Goal: Transaction & Acquisition: Purchase product/service

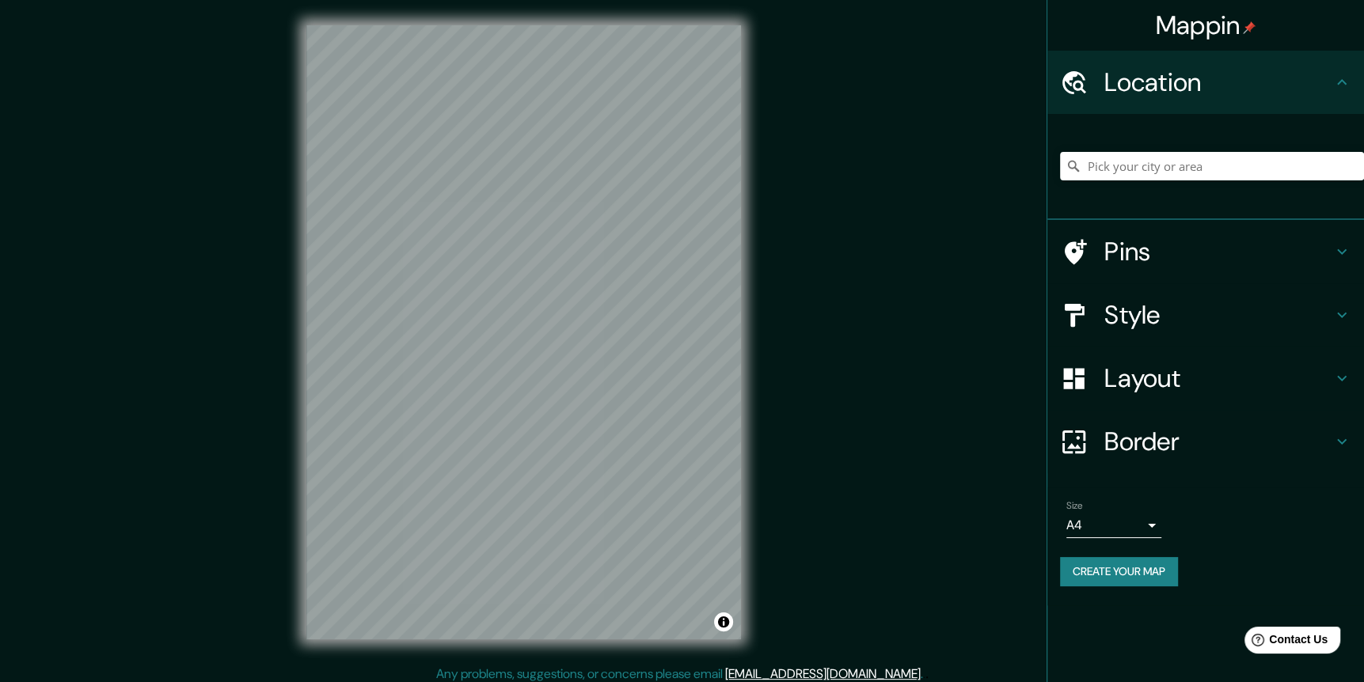
click at [932, 384] on div "Mappin Location Pins Style Layout Border Choose a border. Hint : you can make l…" at bounding box center [682, 345] width 1364 height 690
click at [840, 370] on div "Mappin Location Pins Style Layout Border Choose a border. Hint : you can make l…" at bounding box center [682, 345] width 1364 height 690
click at [887, 334] on div "Mappin Location Pins Style Layout Border Choose a border. Hint : you can make l…" at bounding box center [682, 345] width 1364 height 690
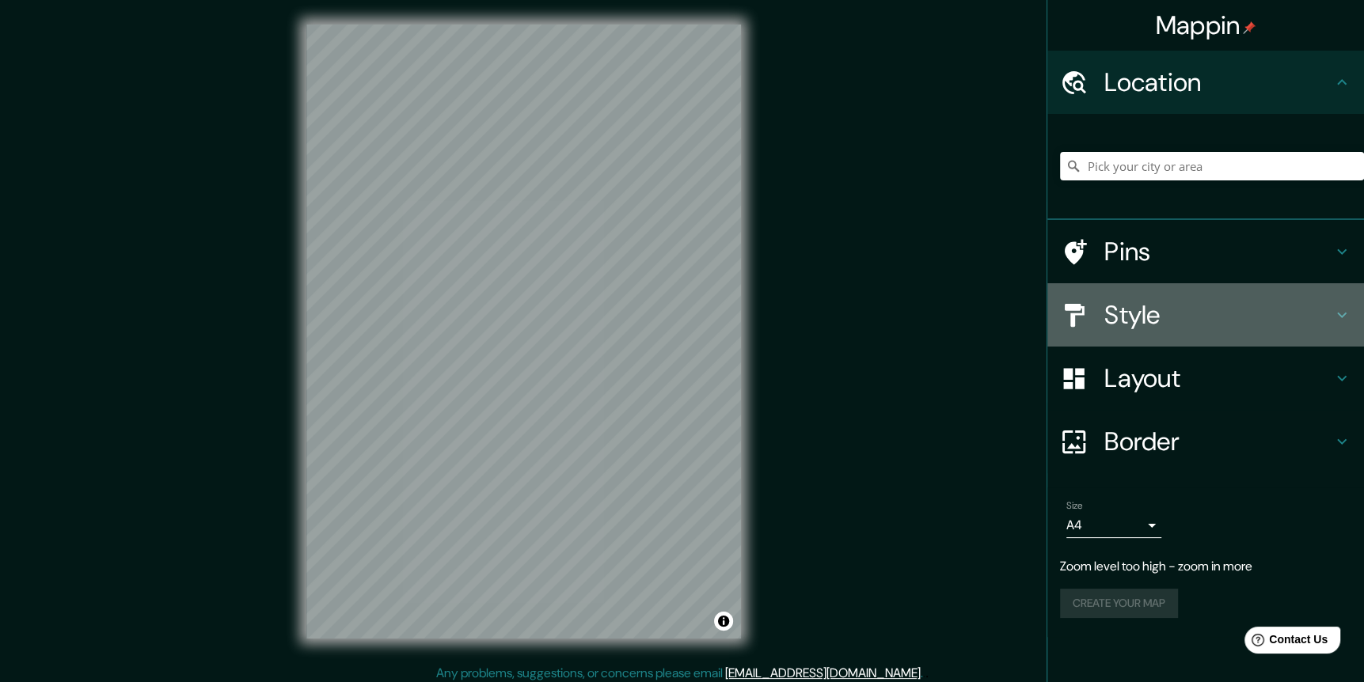
click at [1165, 315] on h4 "Style" at bounding box center [1218, 315] width 228 height 32
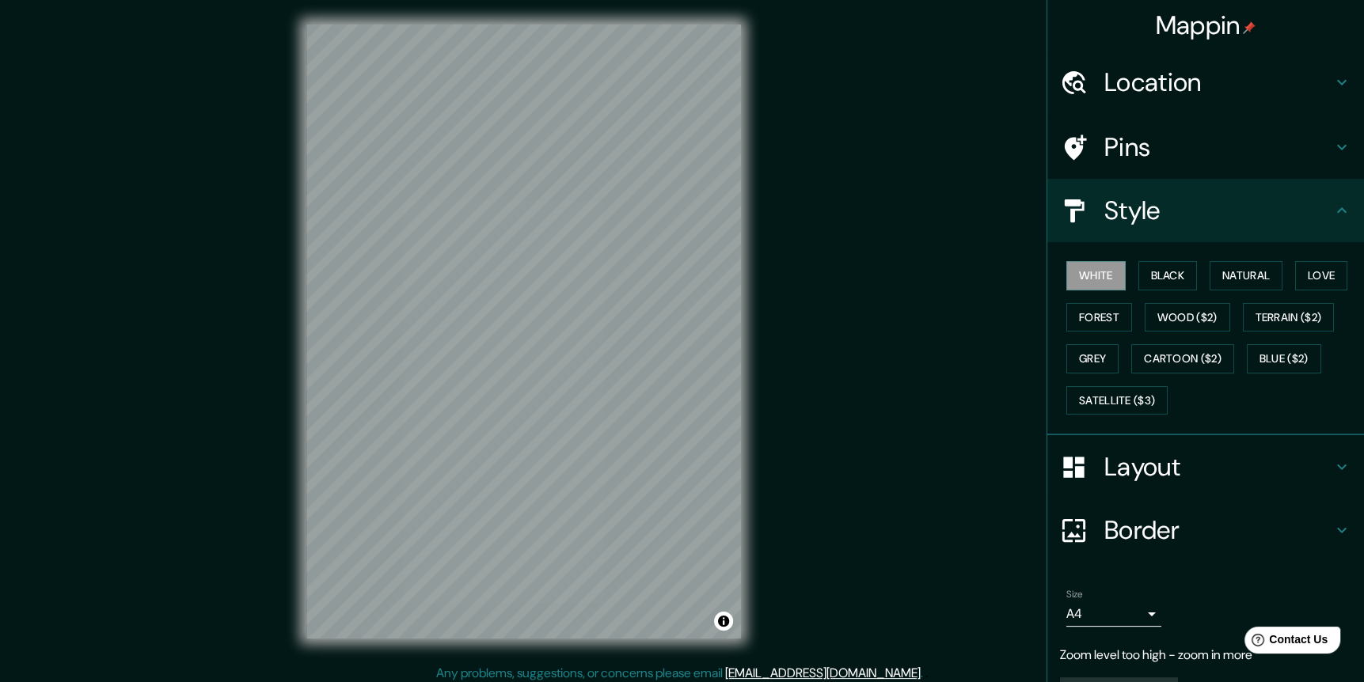
click at [1139, 485] on div "Layout" at bounding box center [1205, 466] width 317 height 63
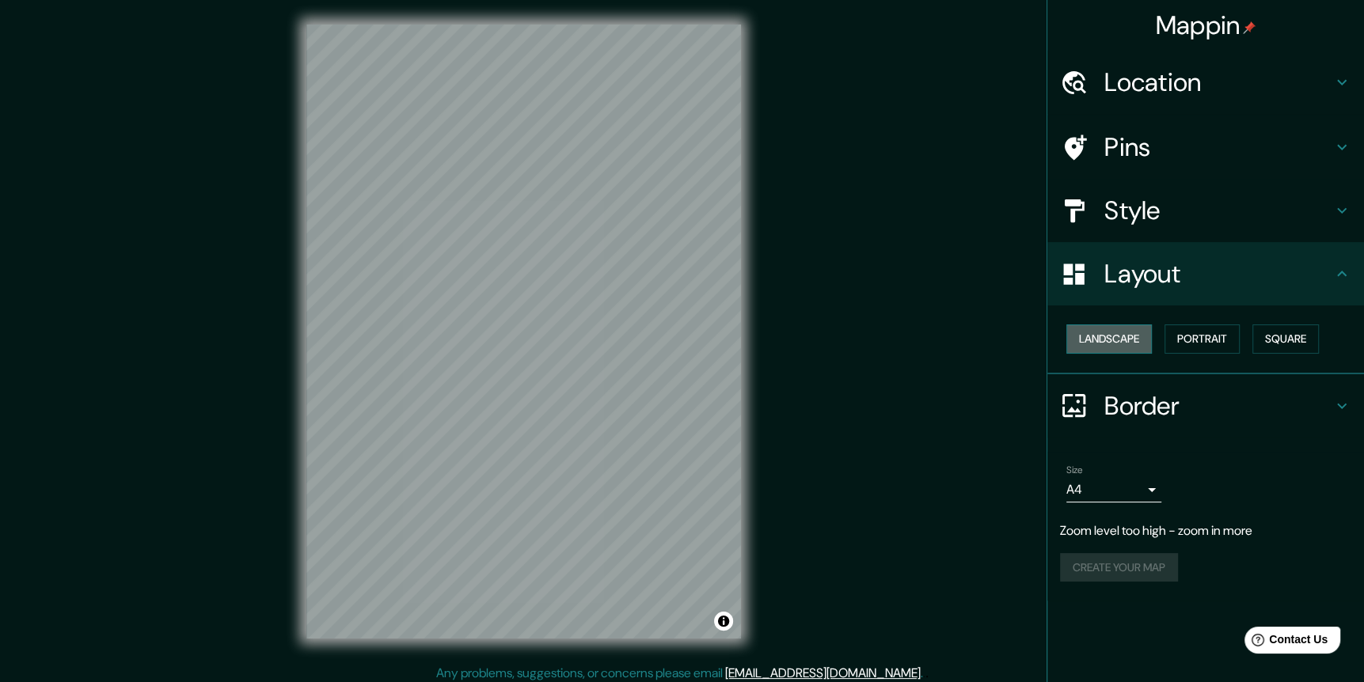
click at [1119, 333] on button "Landscape" at bounding box center [1108, 339] width 85 height 29
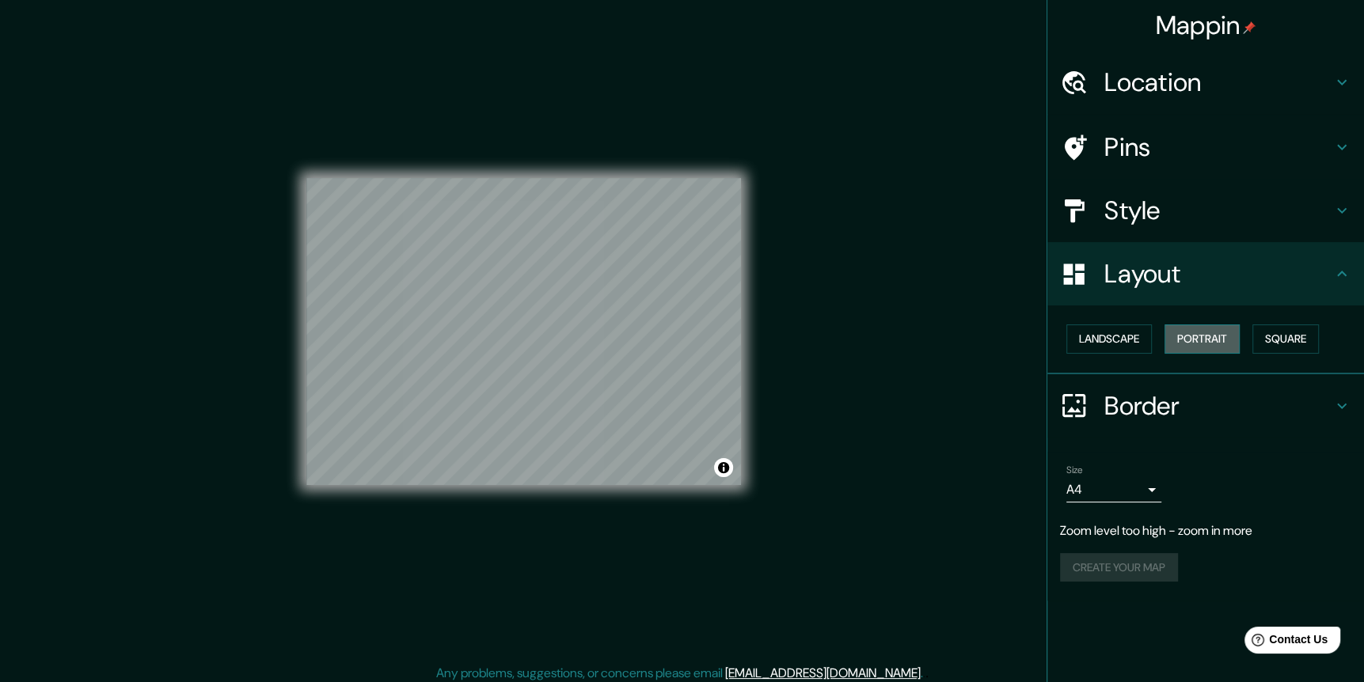
click at [1192, 329] on button "Portrait" at bounding box center [1202, 339] width 75 height 29
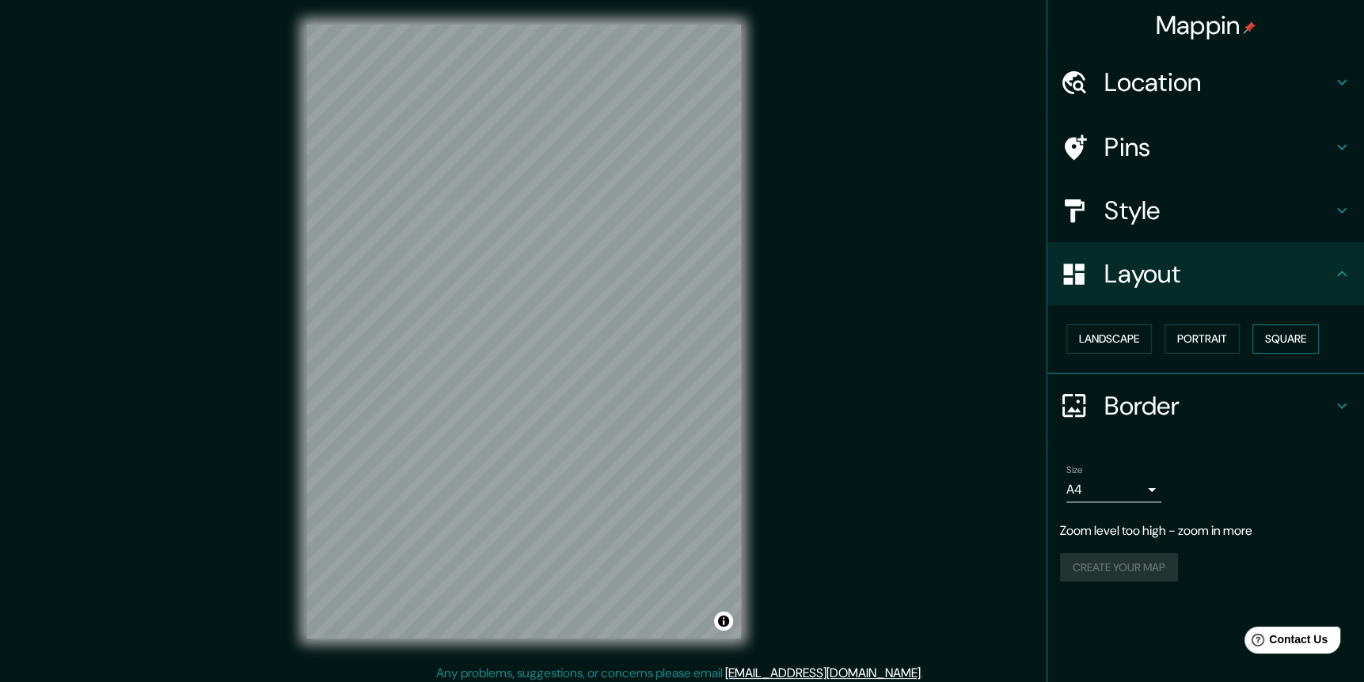
click at [1279, 335] on button "Square" at bounding box center [1285, 339] width 66 height 29
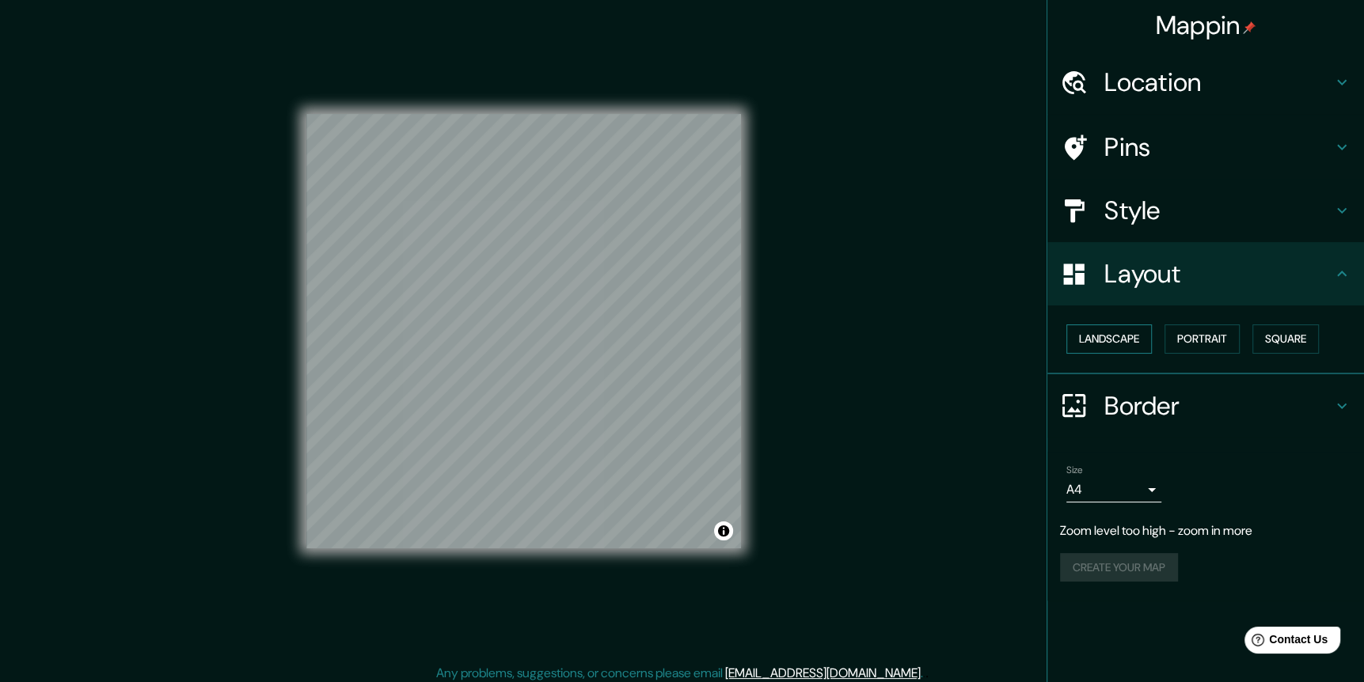
click at [1129, 338] on button "Landscape" at bounding box center [1108, 339] width 85 height 29
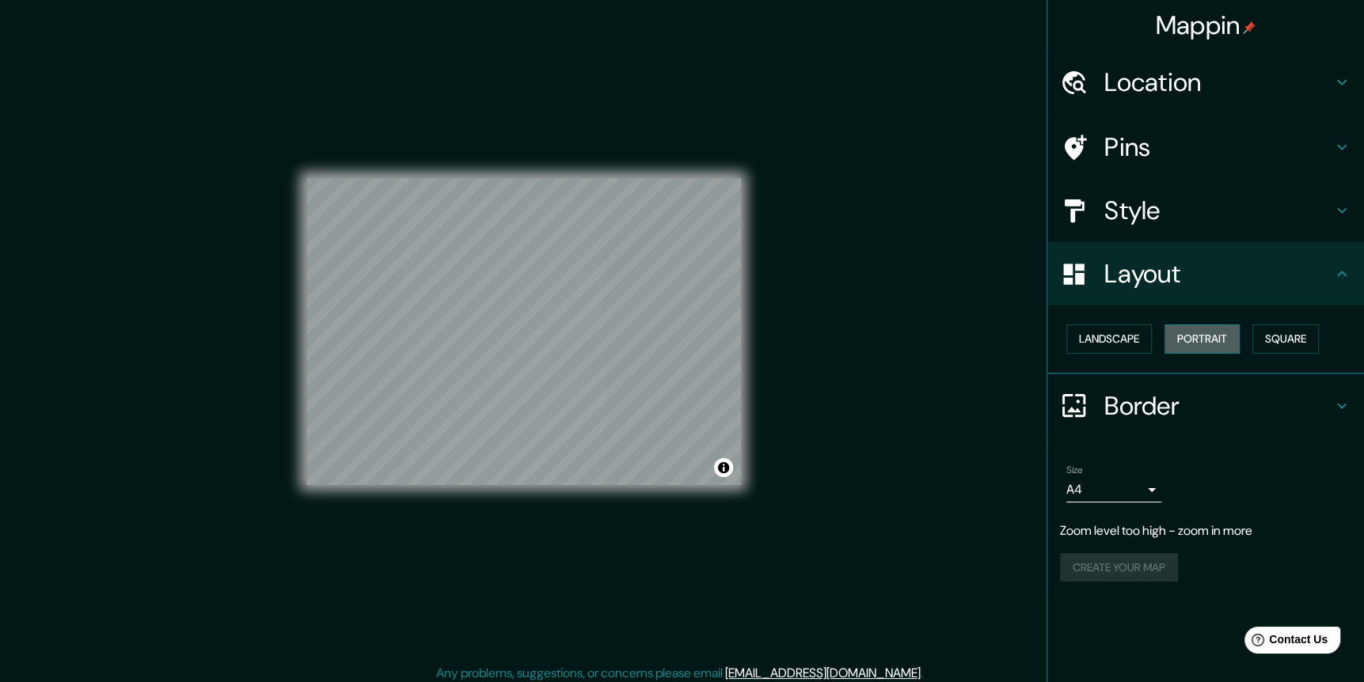
click at [1203, 332] on button "Portrait" at bounding box center [1202, 339] width 75 height 29
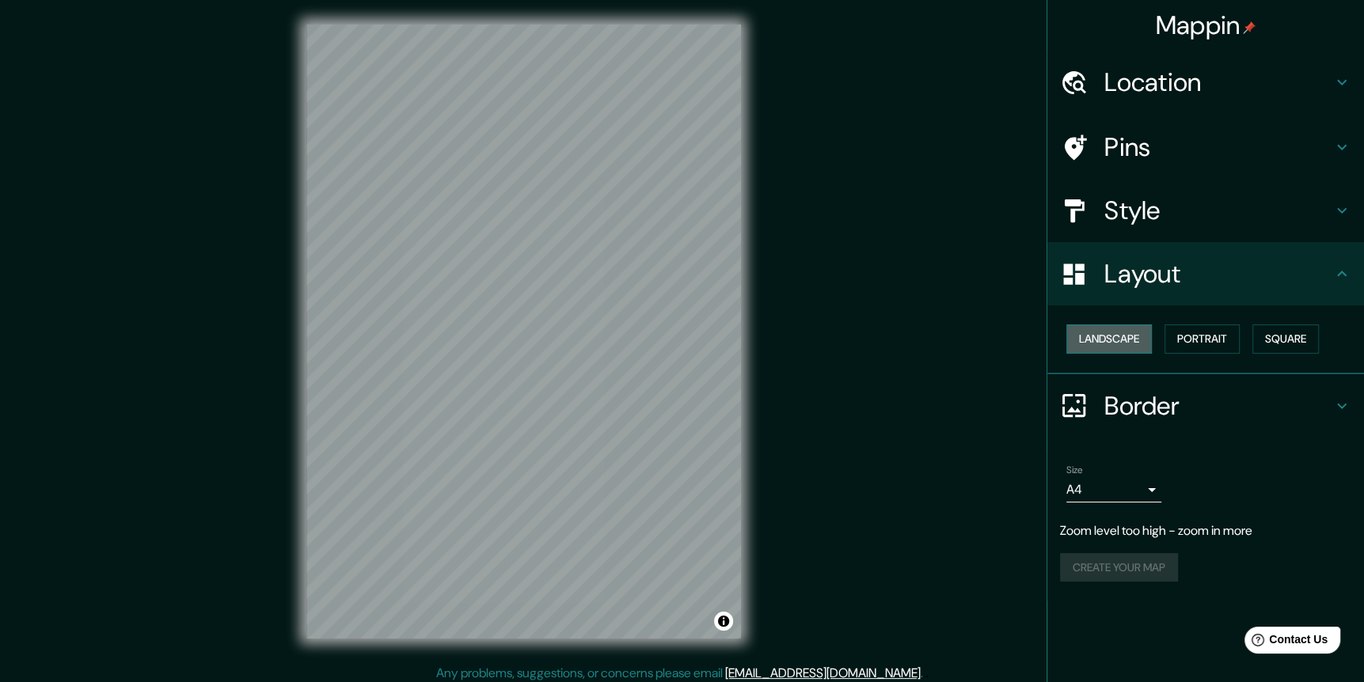
click at [1144, 337] on button "Landscape" at bounding box center [1108, 339] width 85 height 29
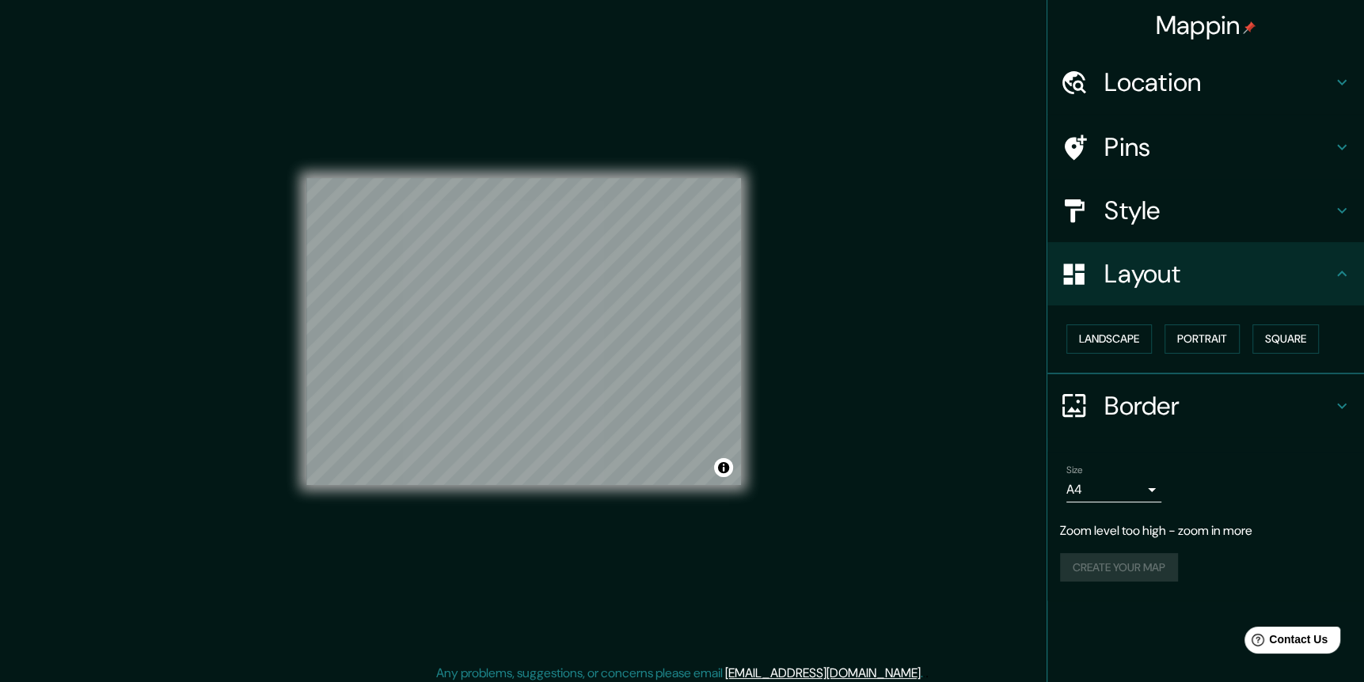
click at [1173, 148] on h4 "Pins" at bounding box center [1218, 147] width 228 height 32
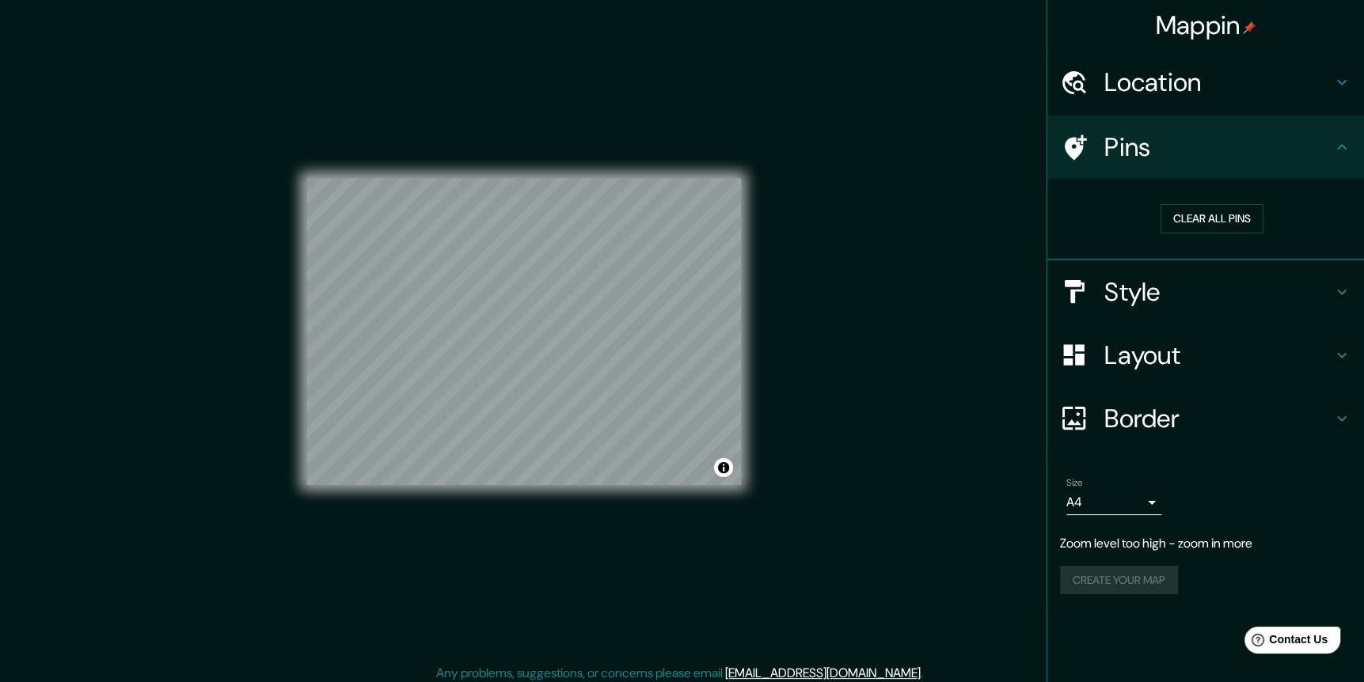
click at [1195, 90] on h4 "Location" at bounding box center [1218, 82] width 228 height 32
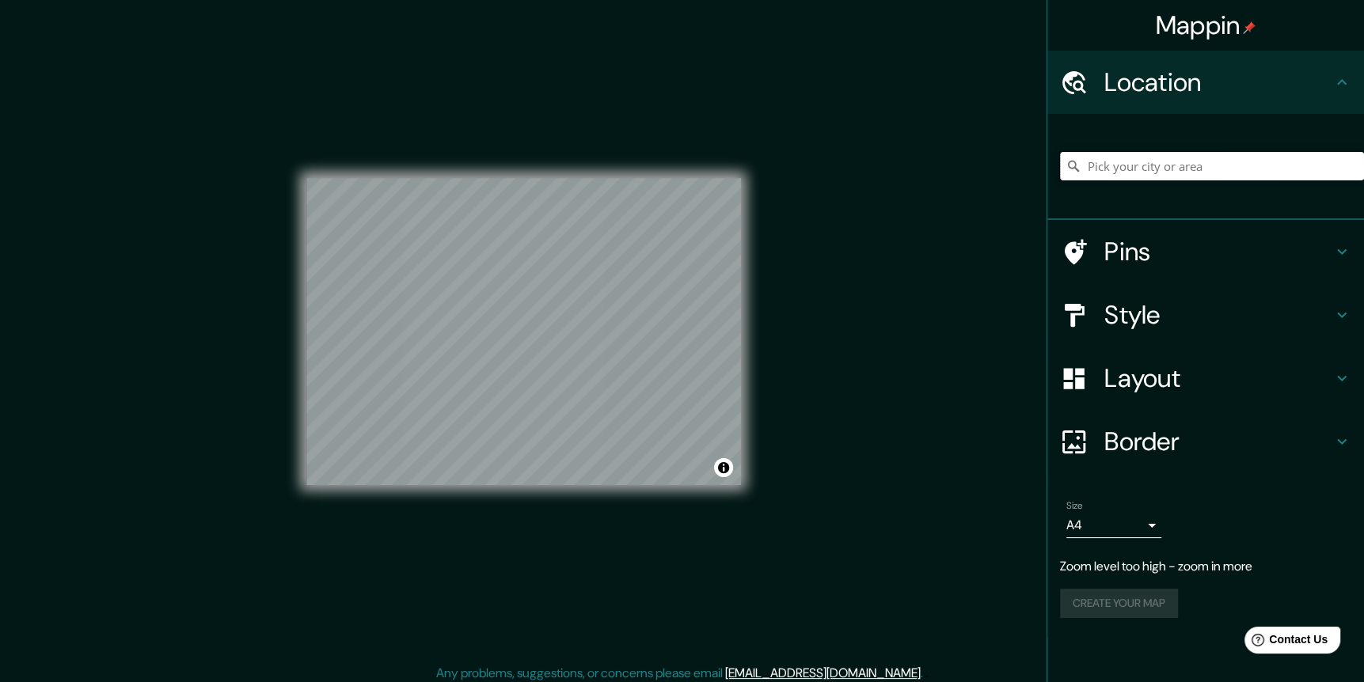
click at [1184, 158] on input "Pick your city or area" at bounding box center [1212, 166] width 304 height 28
type input "Casa, Romagnese, [GEOGRAPHIC_DATA], [GEOGRAPHIC_DATA]"
click at [854, 288] on div "Mappin Location [GEOGRAPHIC_DATA], [GEOGRAPHIC_DATA], [GEOGRAPHIC_DATA] [GEOGRA…" at bounding box center [682, 344] width 1364 height 690
click at [1160, 305] on h4 "Style" at bounding box center [1218, 315] width 228 height 32
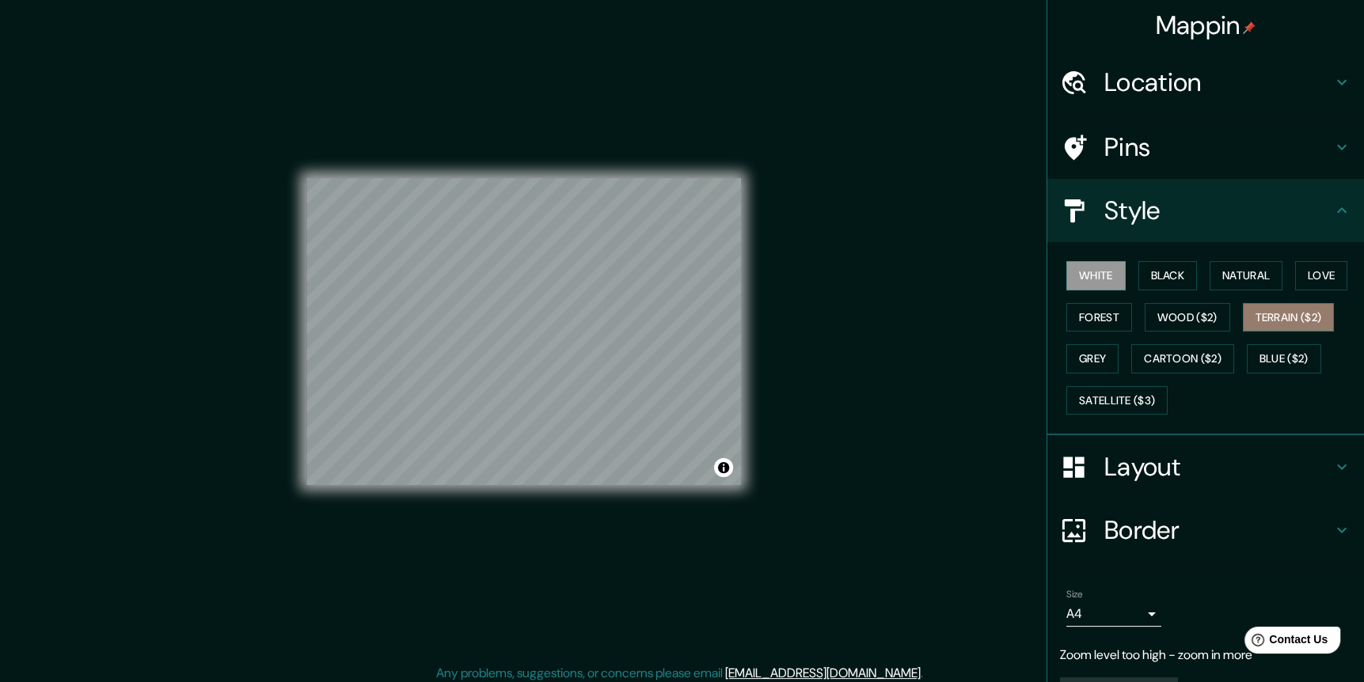
click at [1267, 322] on button "Terrain ($2)" at bounding box center [1289, 317] width 92 height 29
click at [1085, 380] on div "White Black Natural Love Forest Wood ($2) Terrain ($2) Grey Cartoon ($2) Blue (…" at bounding box center [1212, 338] width 304 height 166
click at [1073, 396] on button "Satellite ($3)" at bounding box center [1116, 400] width 101 height 29
click at [677, 527] on div "© Mapbox © OpenStreetMap Improve this map © Maxar" at bounding box center [523, 332] width 435 height 614
click at [1090, 279] on button "White" at bounding box center [1095, 275] width 59 height 29
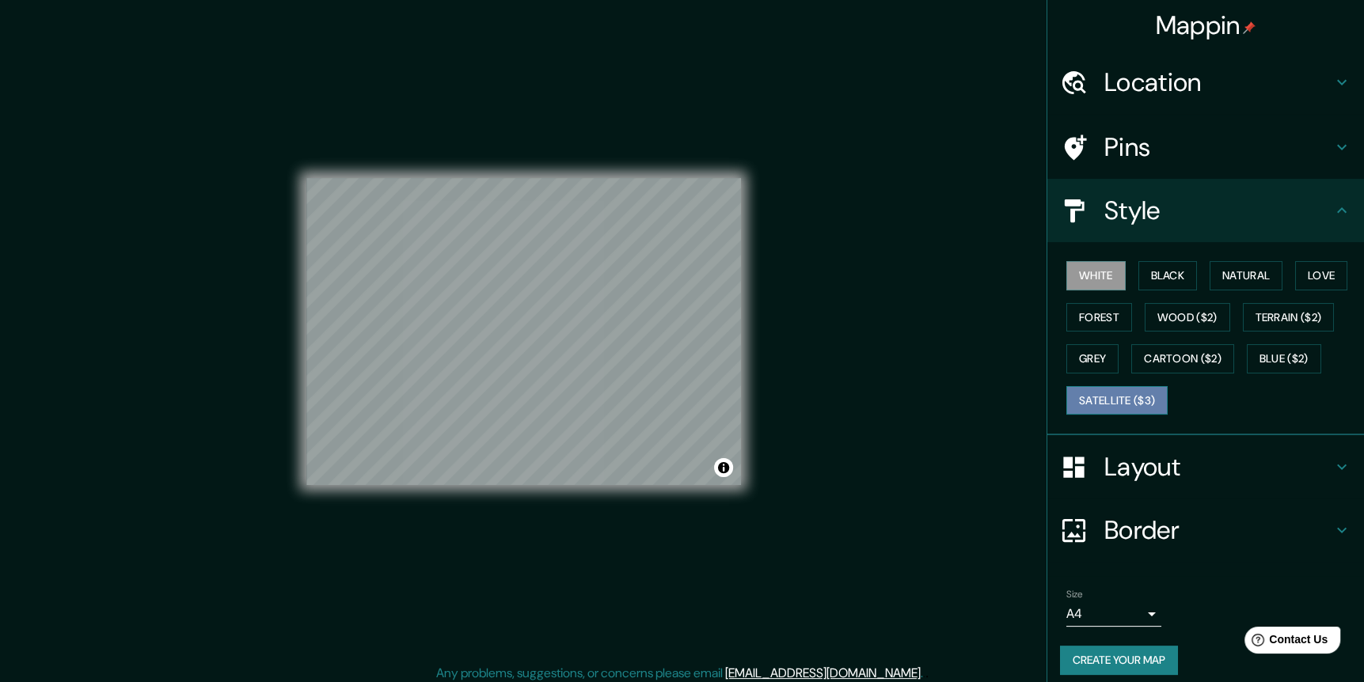
click at [1103, 393] on button "Satellite ($3)" at bounding box center [1116, 400] width 101 height 29
click at [305, 259] on div "© Mapbox © OpenStreetMap Improve this map © Maxar" at bounding box center [523, 331] width 485 height 665
